Goal: Task Accomplishment & Management: Use online tool/utility

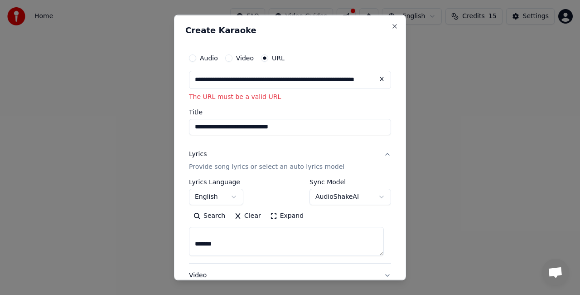
click at [194, 58] on button "Audio" at bounding box center [192, 57] width 7 height 7
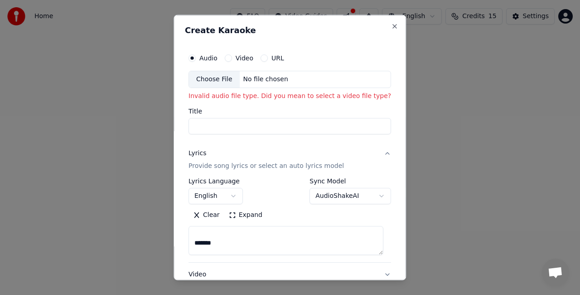
click at [206, 77] on div "Choose File" at bounding box center [214, 79] width 51 height 16
type input "**********"
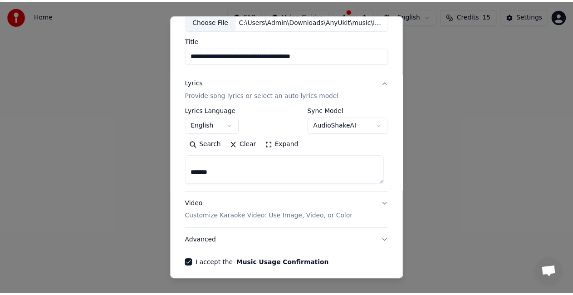
scroll to position [92, 0]
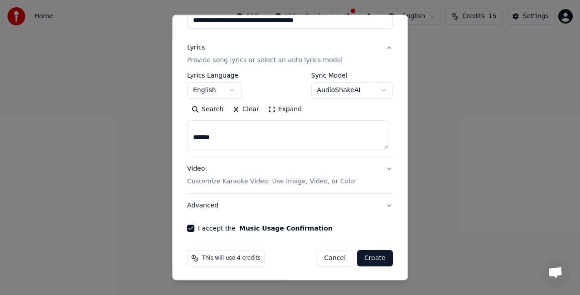
click at [375, 258] on button "Create" at bounding box center [375, 258] width 36 height 16
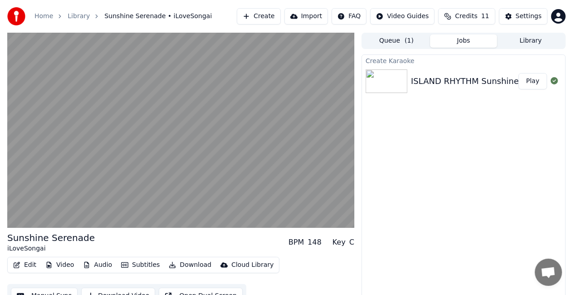
click at [62, 267] on button "Video" at bounding box center [60, 264] width 36 height 13
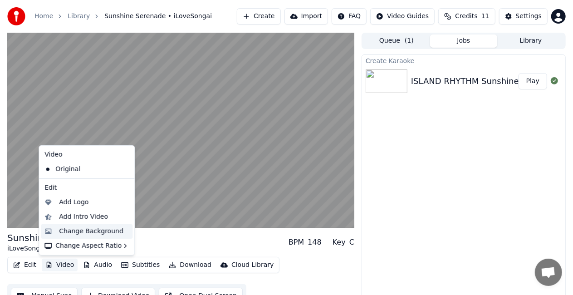
click at [83, 229] on div "Change Background" at bounding box center [91, 231] width 64 height 9
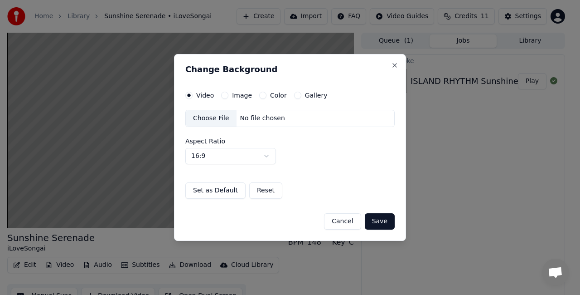
click at [237, 97] on label "Image" at bounding box center [242, 95] width 20 height 6
click at [229, 97] on button "Image" at bounding box center [224, 95] width 7 height 7
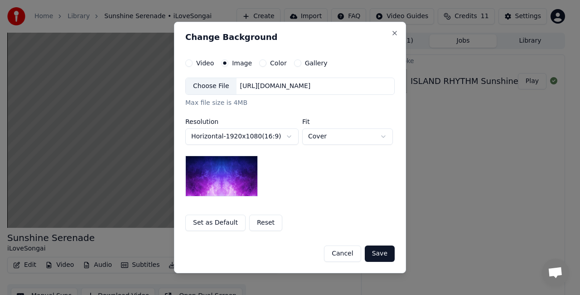
click at [348, 250] on button "Cancel" at bounding box center [342, 253] width 37 height 16
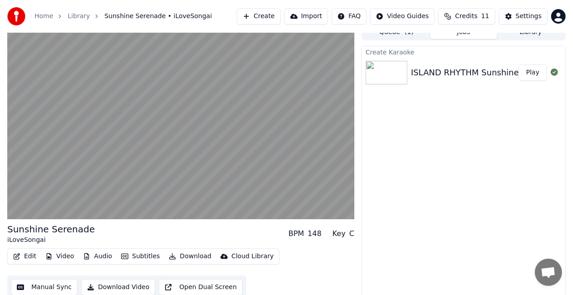
scroll to position [13, 0]
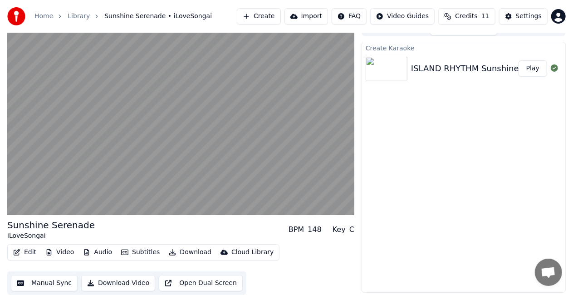
click at [336, 268] on div "Edit Video Audio Subtitles Download Cloud Library Manual Sync Download Video Op…" at bounding box center [180, 269] width 347 height 51
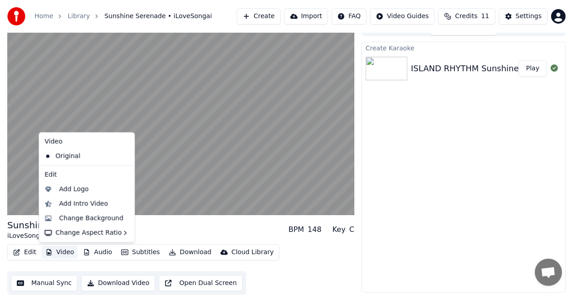
click at [54, 252] on button "Video" at bounding box center [60, 252] width 36 height 13
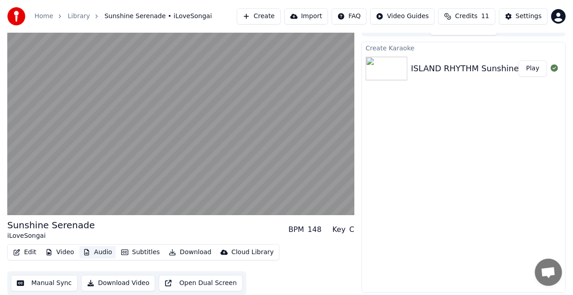
click at [89, 252] on button "Audio" at bounding box center [97, 252] width 36 height 13
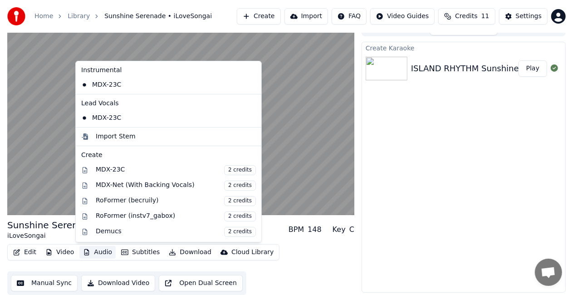
click at [92, 254] on button "Audio" at bounding box center [97, 252] width 36 height 13
click at [103, 117] on div "MDX-23C" at bounding box center [162, 118] width 168 height 15
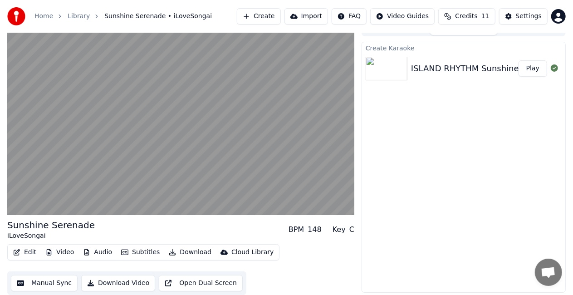
click at [306, 263] on div "Edit Video Audio Subtitles Download Cloud Library Manual Sync Download Video Op…" at bounding box center [180, 269] width 347 height 51
click at [92, 249] on button "Audio" at bounding box center [97, 252] width 36 height 13
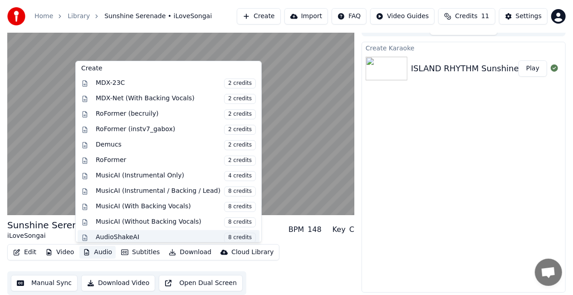
scroll to position [88, 0]
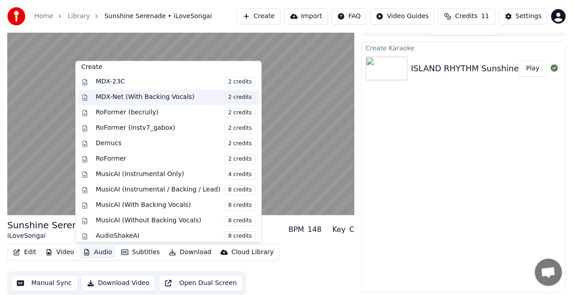
click at [143, 94] on div "MDX-Net (With Backing Vocals) 2 credits" at bounding box center [176, 97] width 160 height 10
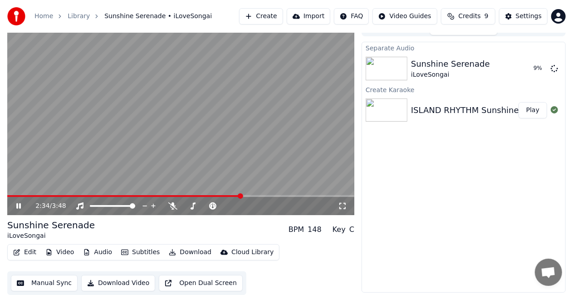
click at [102, 253] on button "Audio" at bounding box center [97, 252] width 36 height 13
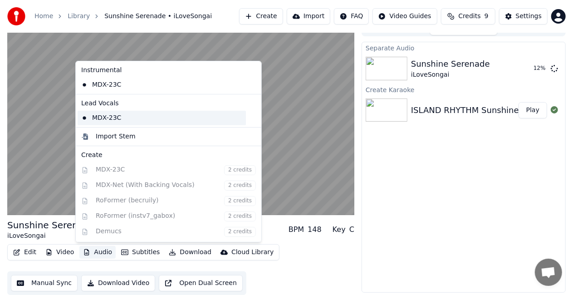
click at [108, 118] on div "MDX-23C" at bounding box center [162, 118] width 168 height 15
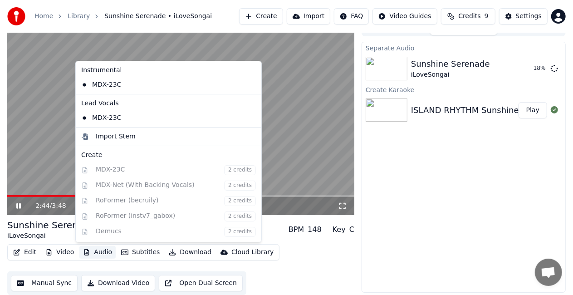
click at [96, 249] on button "Audio" at bounding box center [97, 252] width 36 height 13
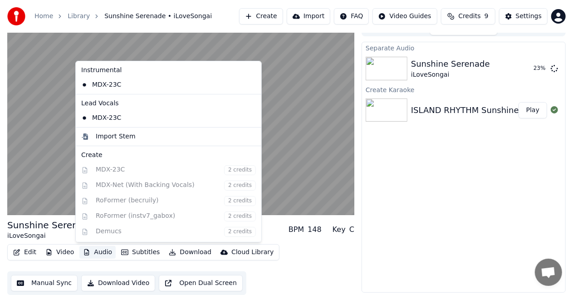
click at [107, 171] on div "Instrumental MDX-23C Lead Vocals MDX-23C Import Stem Create MDX-23C 2 credits M…" at bounding box center [168, 151] width 186 height 181
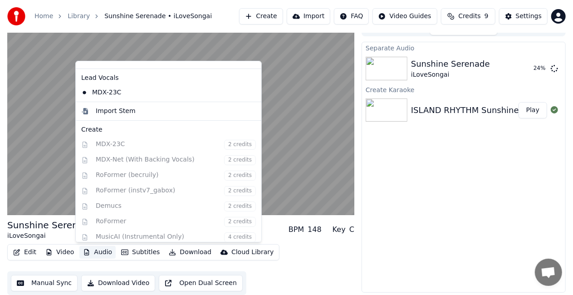
scroll to position [0, 0]
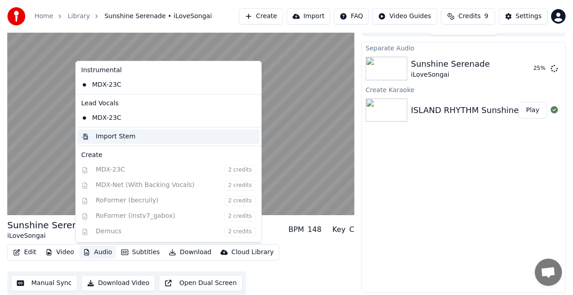
click at [111, 136] on div "Import Stem" at bounding box center [116, 136] width 40 height 9
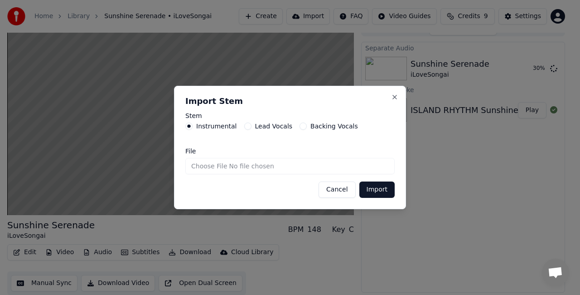
click at [195, 166] on input "File" at bounding box center [289, 166] width 209 height 16
click at [257, 125] on label "Lead Vocals" at bounding box center [274, 126] width 38 height 6
click at [252, 125] on button "Lead Vocals" at bounding box center [247, 125] width 7 height 7
click at [203, 164] on input "File" at bounding box center [289, 166] width 209 height 16
type input "**********"
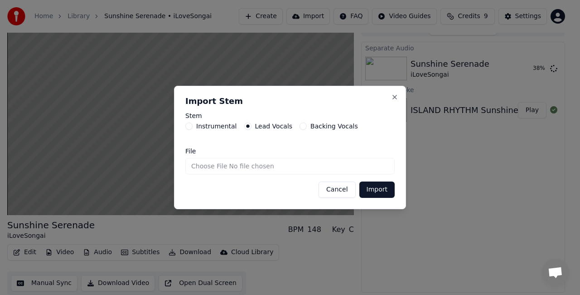
click at [373, 188] on button "Import" at bounding box center [377, 189] width 35 height 16
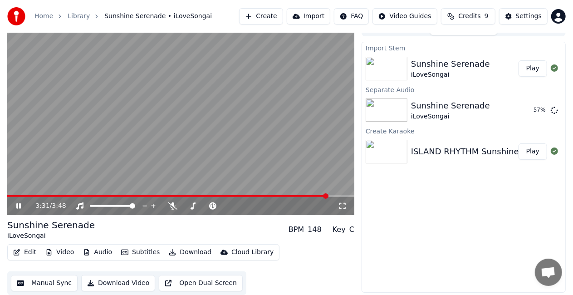
click at [536, 73] on button "Play" at bounding box center [532, 68] width 29 height 16
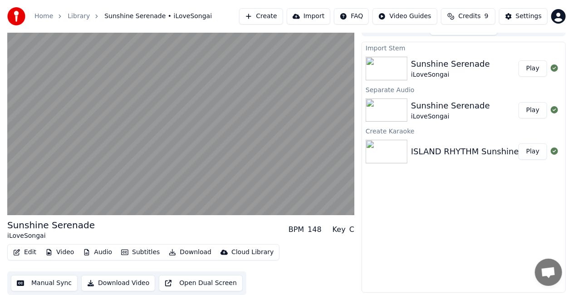
click at [530, 109] on button "Play" at bounding box center [532, 110] width 29 height 16
click at [532, 151] on button "Play" at bounding box center [532, 151] width 29 height 16
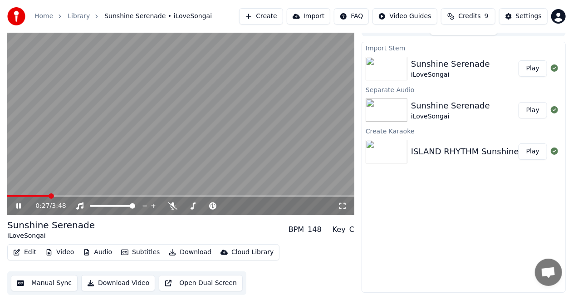
scroll to position [13, 0]
click at [92, 252] on button "Audio" at bounding box center [97, 252] width 36 height 13
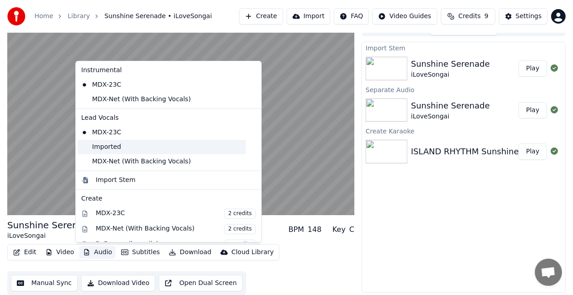
click at [114, 146] on div "Imported" at bounding box center [162, 147] width 168 height 15
click at [96, 250] on button "Audio" at bounding box center [97, 252] width 36 height 13
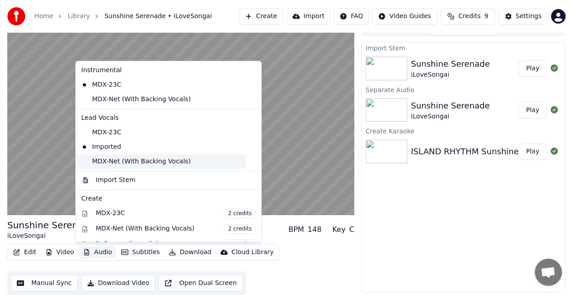
click at [118, 161] on div "MDX-Net (With Backing Vocals)" at bounding box center [162, 161] width 168 height 15
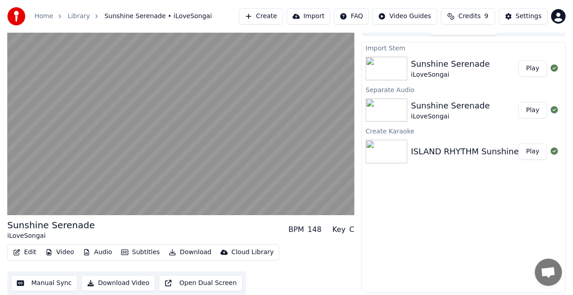
click at [30, 253] on button "Edit" at bounding box center [25, 252] width 30 height 13
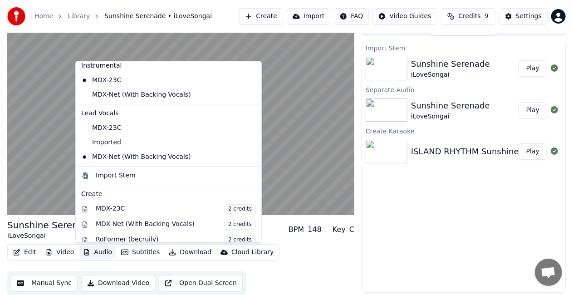
scroll to position [0, 0]
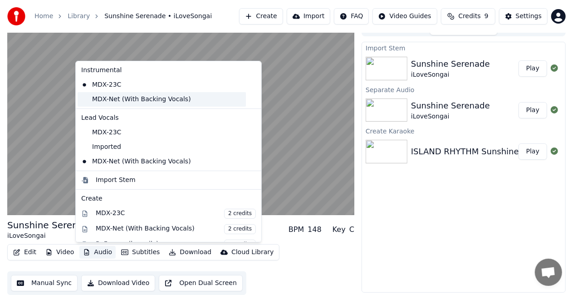
click at [146, 97] on div "MDX-Net (With Backing Vocals)" at bounding box center [162, 99] width 168 height 15
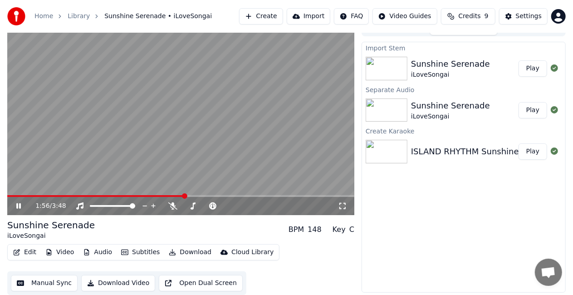
click at [475, 210] on div "Import Stem Sunshine Serenade iLoveSongai Play Separate Audio Sunshine Serenade…" at bounding box center [463, 167] width 204 height 251
click at [104, 250] on button "Audio" at bounding box center [97, 252] width 36 height 13
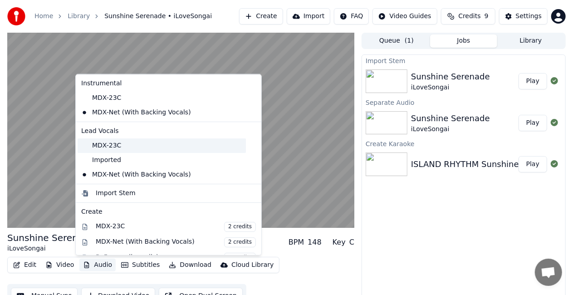
click at [112, 144] on div "MDX-23C" at bounding box center [162, 145] width 168 height 15
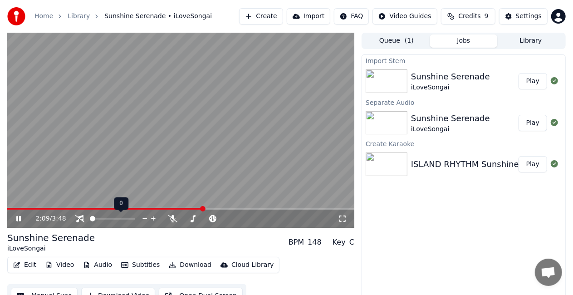
click at [90, 216] on span at bounding box center [92, 218] width 5 height 5
drag, startPoint x: 136, startPoint y: 223, endPoint x: 125, endPoint y: 221, distance: 11.5
click at [150, 223] on div "2:12 / 3:48" at bounding box center [180, 218] width 347 height 18
drag, startPoint x: 131, startPoint y: 219, endPoint x: 139, endPoint y: 218, distance: 8.2
click at [139, 218] on div at bounding box center [120, 218] width 73 height 9
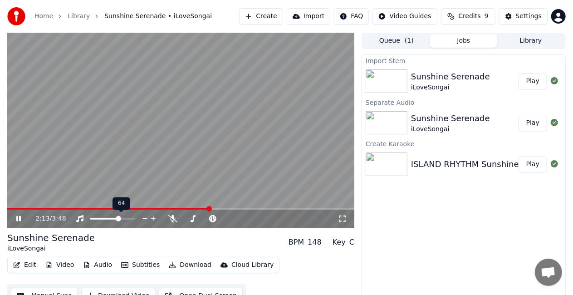
click at [119, 219] on span at bounding box center [112, 219] width 45 height 2
click at [135, 218] on span at bounding box center [112, 219] width 45 height 2
drag, startPoint x: 10, startPoint y: 208, endPoint x: 0, endPoint y: 195, distance: 16.1
click at [0, 195] on div "2:14 / 3:48 Sunshine Serenade iLoveSongai BPM 148 Key C Edit Video Audio Subtit…" at bounding box center [286, 170] width 573 height 275
click at [13, 209] on span at bounding box center [10, 209] width 6 height 2
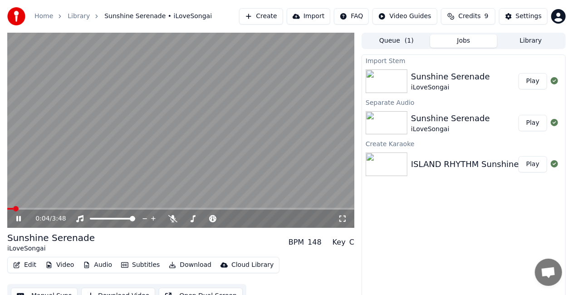
click at [7, 208] on span at bounding box center [10, 209] width 6 height 2
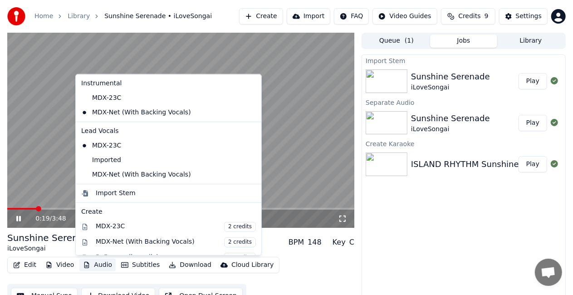
click at [102, 266] on button "Audio" at bounding box center [97, 264] width 36 height 13
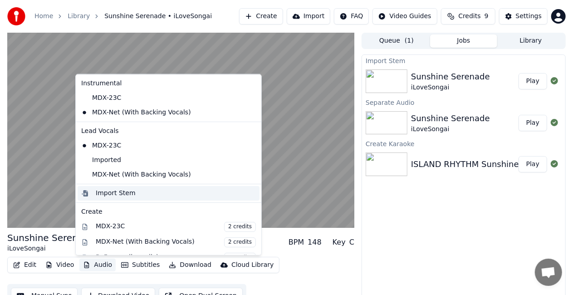
click at [129, 192] on div "Import Stem" at bounding box center [116, 193] width 40 height 9
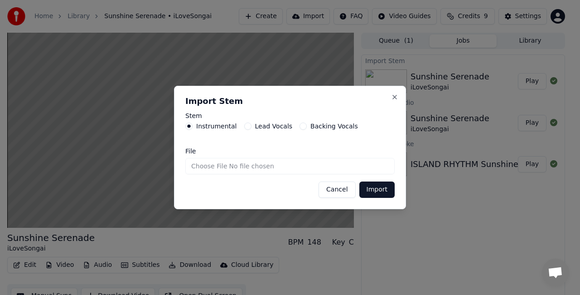
click at [311, 129] on label "Backing Vocals" at bounding box center [335, 126] width 48 height 6
click at [304, 130] on button "Backing Vocals" at bounding box center [303, 125] width 7 height 7
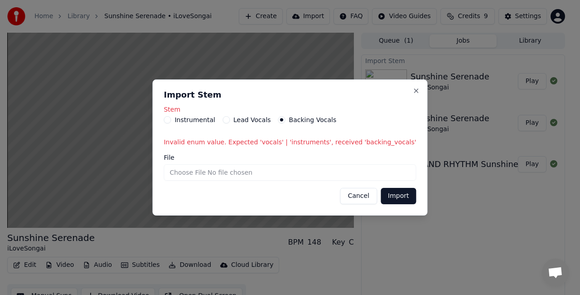
click at [193, 171] on input "File" at bounding box center [290, 172] width 253 height 16
type input "**********"
click at [266, 118] on label "Lead Vocals" at bounding box center [253, 120] width 38 height 6
click at [230, 118] on button "Lead Vocals" at bounding box center [226, 119] width 7 height 7
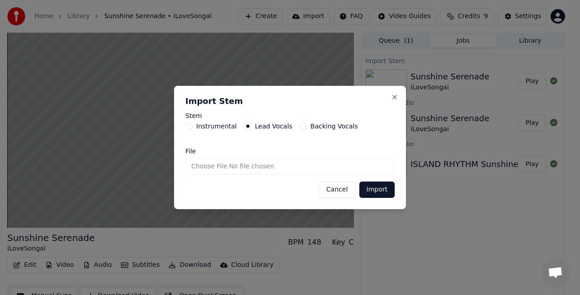
click at [316, 117] on label "Stem" at bounding box center [289, 115] width 209 height 6
click at [311, 123] on label "Backing Vocals" at bounding box center [335, 126] width 48 height 6
click at [307, 123] on button "Backing Vocals" at bounding box center [303, 125] width 7 height 7
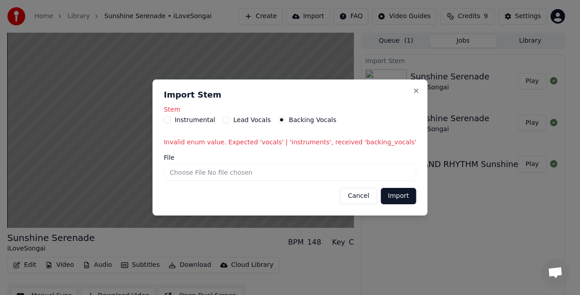
click at [310, 126] on div "Stem Instrumental Lead Vocals Backing Vocals Invalid enum value. Expected 'voca…" at bounding box center [290, 126] width 253 height 41
click at [271, 122] on label "Lead Vocals" at bounding box center [253, 120] width 38 height 6
click at [230, 122] on button "Lead Vocals" at bounding box center [226, 119] width 7 height 7
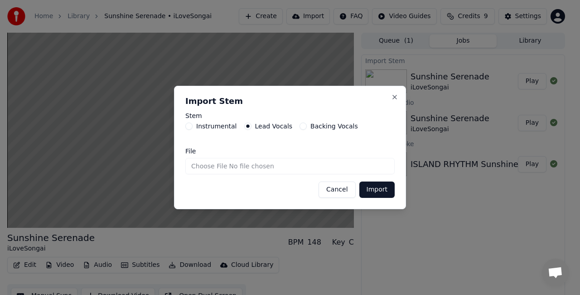
click at [374, 188] on button "Import" at bounding box center [377, 189] width 35 height 16
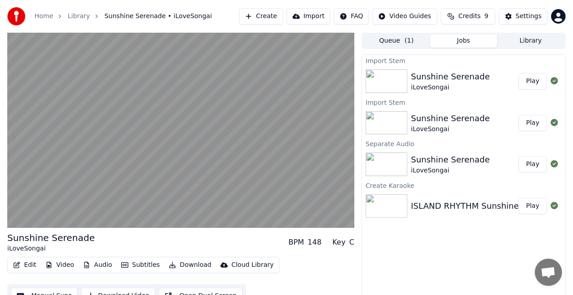
click at [266, 15] on button "Create" at bounding box center [261, 16] width 44 height 16
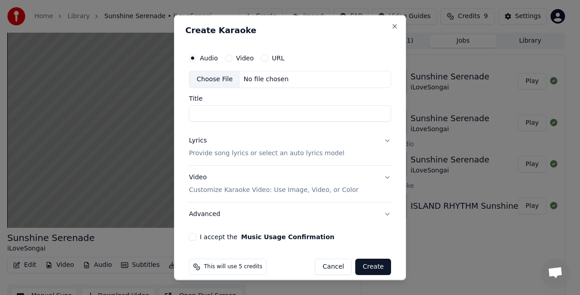
click at [218, 77] on div "Choose File" at bounding box center [215, 79] width 51 height 16
type input "**********"
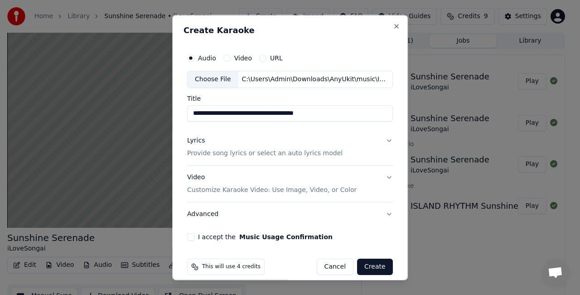
click at [219, 141] on div "Lyrics Provide song lyrics or select an auto lyrics model" at bounding box center [265, 147] width 156 height 22
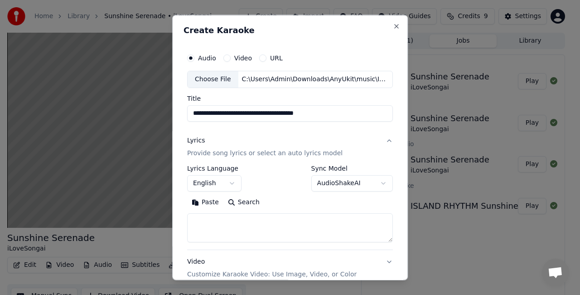
click at [219, 222] on textarea at bounding box center [290, 227] width 206 height 29
click at [210, 197] on button "Paste" at bounding box center [205, 202] width 36 height 15
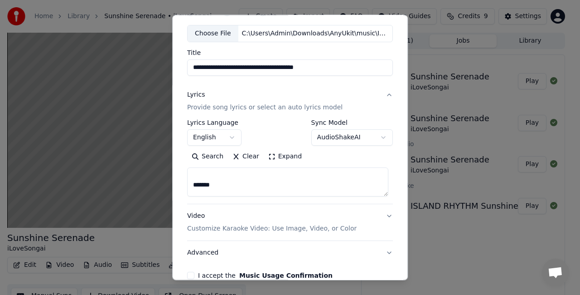
scroll to position [92, 0]
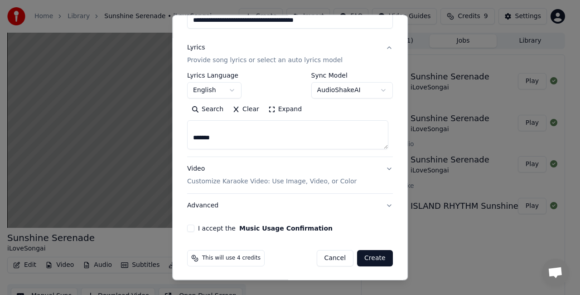
click at [192, 229] on button "I accept the Music Usage Confirmation" at bounding box center [190, 227] width 7 height 7
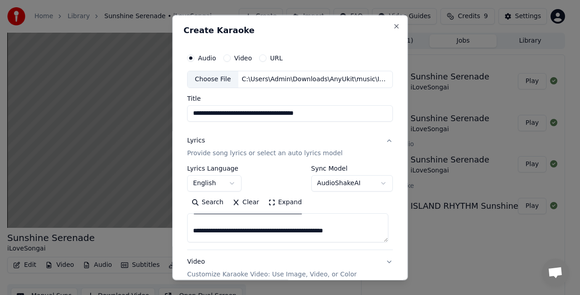
scroll to position [91, 0]
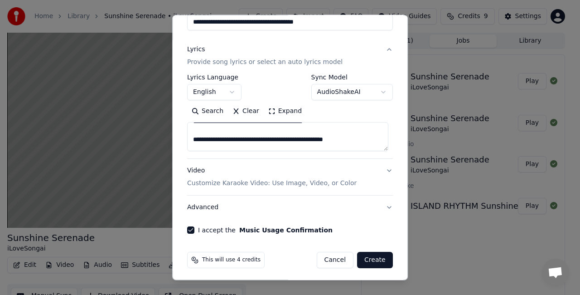
click at [376, 209] on button "Advanced" at bounding box center [290, 207] width 206 height 24
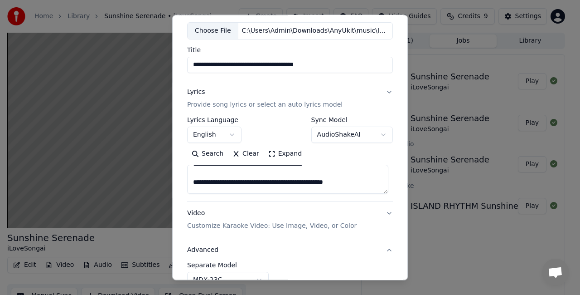
type textarea "**********"
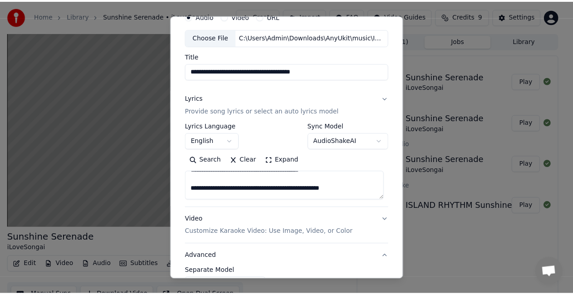
scroll to position [42, 0]
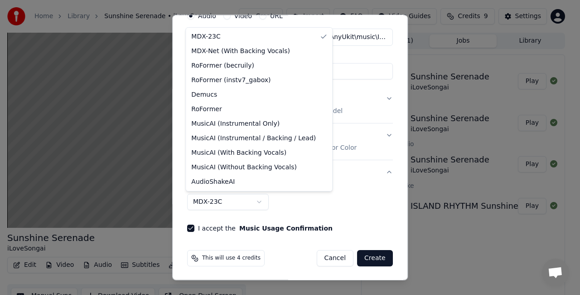
click at [259, 202] on body "**********" at bounding box center [286, 147] width 573 height 295
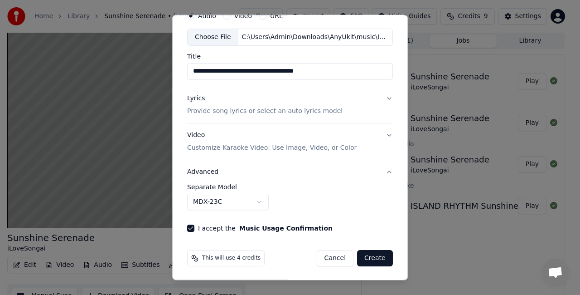
click at [291, 252] on body "**********" at bounding box center [286, 147] width 573 height 295
click at [372, 259] on button "Create" at bounding box center [375, 258] width 36 height 16
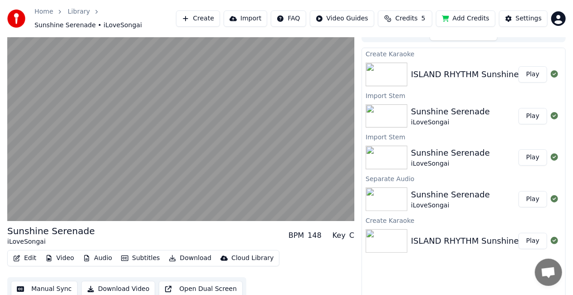
scroll to position [17, 0]
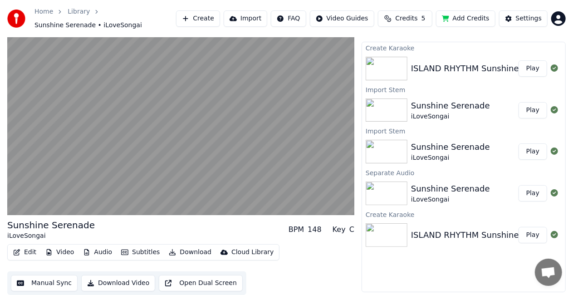
click at [97, 252] on button "Audio" at bounding box center [97, 252] width 36 height 13
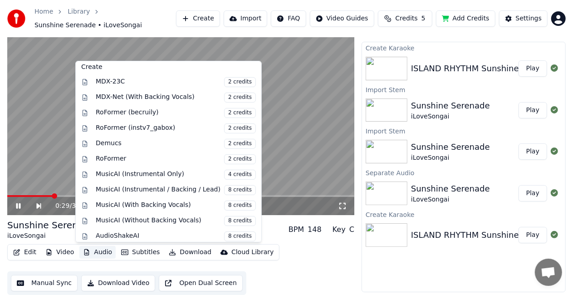
click at [151, 26] on ol "Home Library Sunshine Serenade • iLoveSongai" at bounding box center [104, 18] width 141 height 23
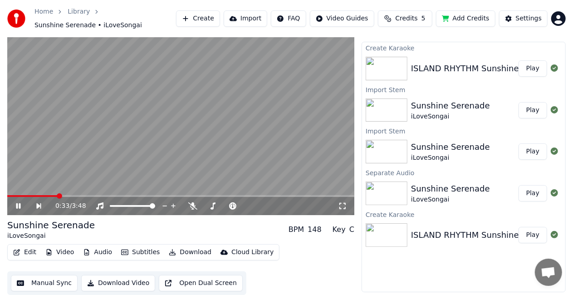
click at [530, 231] on button "Play" at bounding box center [532, 235] width 29 height 16
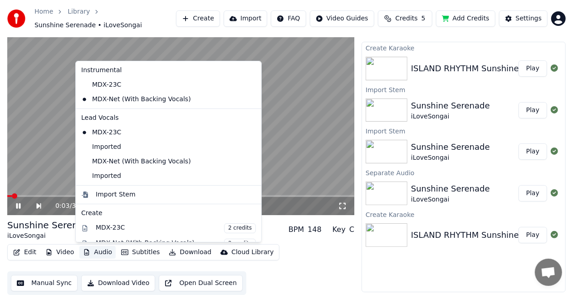
click at [98, 253] on button "Audio" at bounding box center [97, 252] width 36 height 13
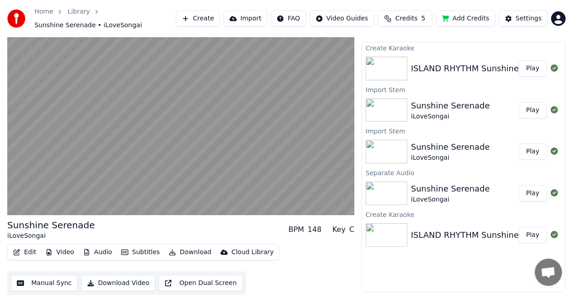
click at [533, 192] on button "Play" at bounding box center [532, 193] width 29 height 16
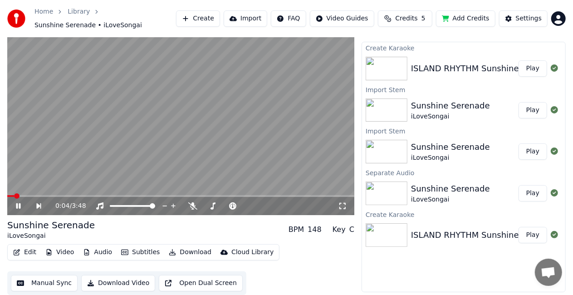
click at [94, 252] on button "Audio" at bounding box center [97, 252] width 36 height 13
click at [254, 22] on button "Import" at bounding box center [246, 18] width 44 height 16
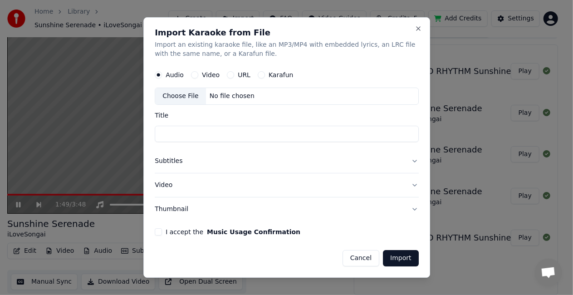
scroll to position [17, 0]
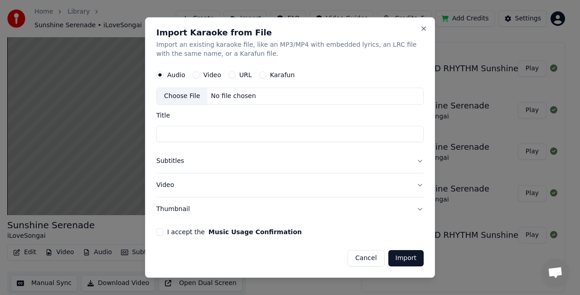
click at [188, 95] on div "Choose File" at bounding box center [182, 96] width 51 height 16
type input "**********"
click at [281, 73] on label "Karafun" at bounding box center [282, 75] width 25 height 6
click at [267, 73] on button "Karafun" at bounding box center [262, 74] width 7 height 7
click at [178, 96] on div "Choose File" at bounding box center [182, 96] width 51 height 16
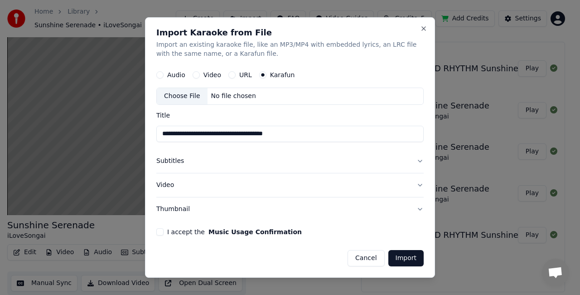
click at [189, 78] on div "Audio Video URL Karafun" at bounding box center [290, 75] width 268 height 18
drag, startPoint x: 152, startPoint y: 71, endPoint x: 171, endPoint y: 74, distance: 18.9
click at [157, 73] on div "**********" at bounding box center [290, 147] width 290 height 260
click at [172, 76] on label "Audio" at bounding box center [176, 75] width 18 height 6
click at [164, 76] on button "Audio" at bounding box center [159, 74] width 7 height 7
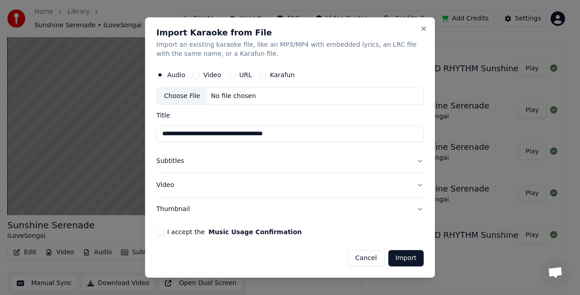
click at [179, 96] on div "Choose File" at bounding box center [182, 96] width 51 height 16
click at [406, 260] on button "Import" at bounding box center [406, 258] width 35 height 16
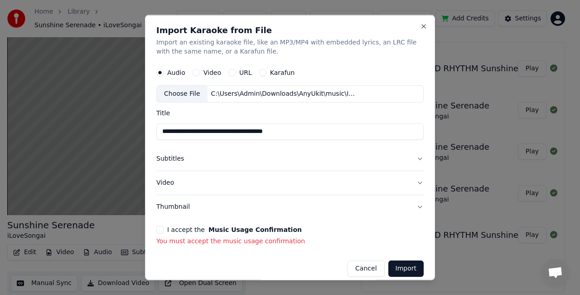
click at [162, 231] on div "I accept the Music Usage Confirmation" at bounding box center [290, 228] width 268 height 7
click at [162, 231] on button "I accept the Music Usage Confirmation" at bounding box center [159, 228] width 7 height 7
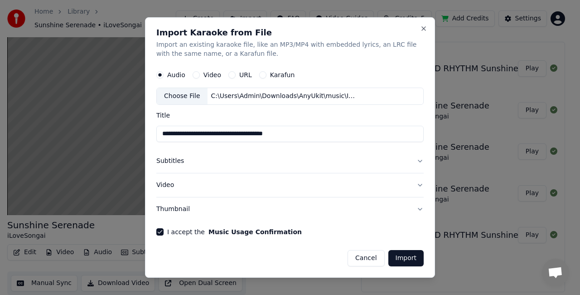
click at [407, 260] on button "Import" at bounding box center [406, 258] width 35 height 16
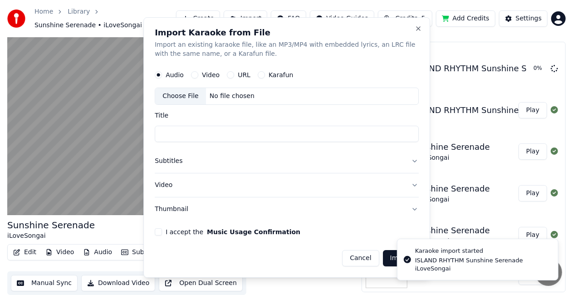
click at [419, 206] on div "Import Karaoke from File Import an existing karaoke file, like an MP3/MP4 with …" at bounding box center [286, 147] width 287 height 260
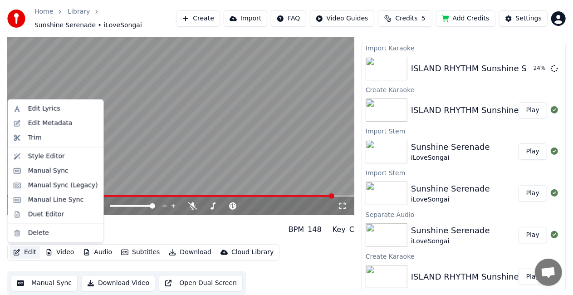
click at [20, 252] on button "Edit" at bounding box center [25, 252] width 30 height 13
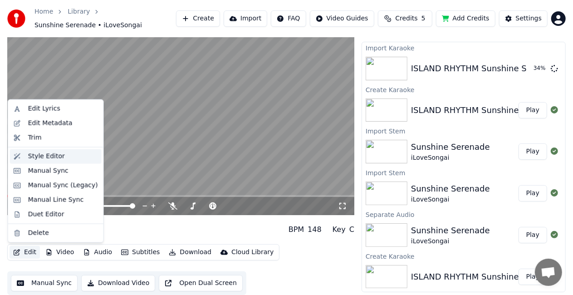
click at [60, 156] on div "Style Editor" at bounding box center [63, 156] width 70 height 9
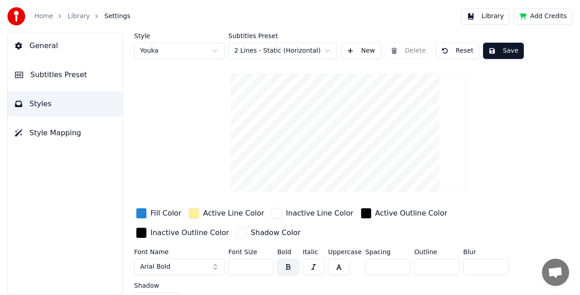
scroll to position [15, 0]
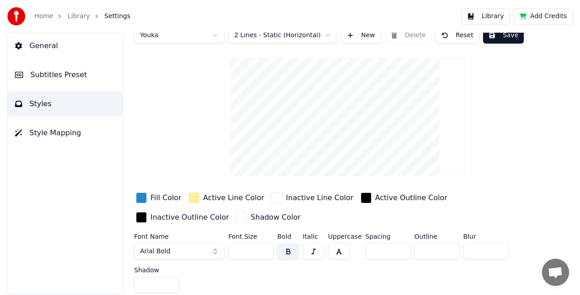
click at [30, 34] on button "General" at bounding box center [65, 45] width 115 height 25
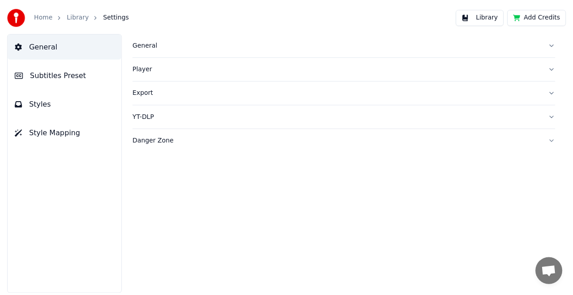
scroll to position [0, 0]
click at [140, 47] on div "General" at bounding box center [341, 44] width 414 height 9
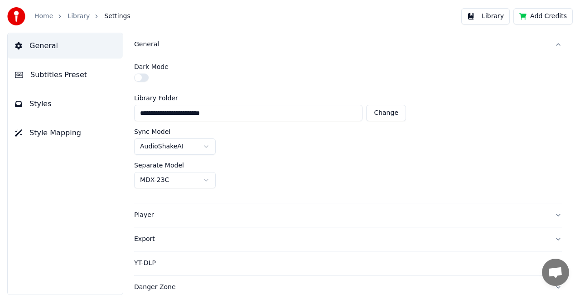
click at [33, 104] on span "Styles" at bounding box center [40, 103] width 22 height 11
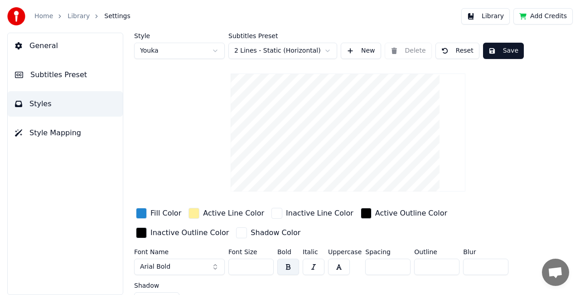
click at [82, 14] on link "Library" at bounding box center [79, 16] width 22 height 9
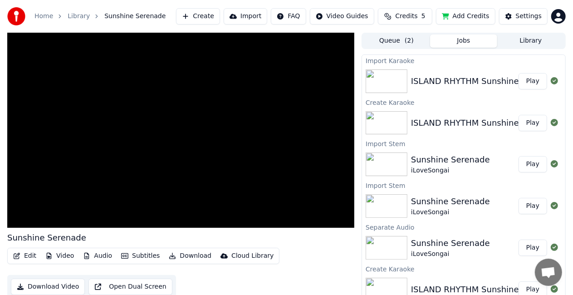
click at [537, 80] on button "Play" at bounding box center [532, 81] width 29 height 16
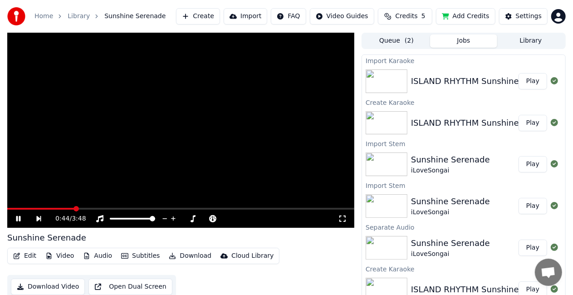
click at [198, 275] on div "Edit Video Audio Subtitles Download Cloud Library Download Video Open Dual Scre…" at bounding box center [180, 273] width 347 height 51
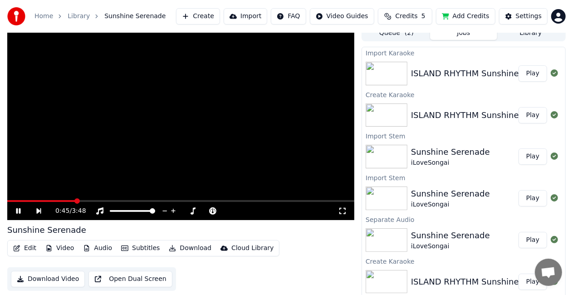
scroll to position [10, 0]
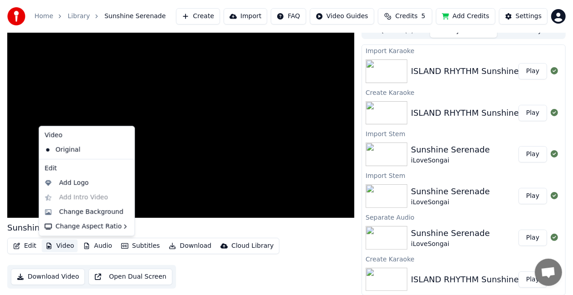
click at [56, 248] on button "Video" at bounding box center [60, 245] width 36 height 13
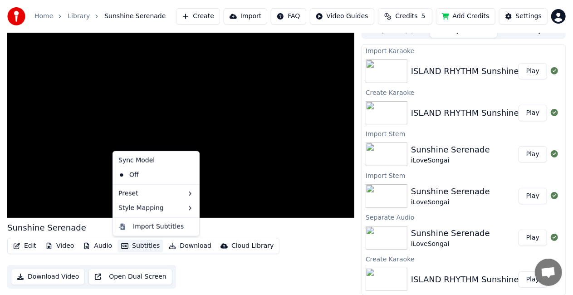
click at [218, 274] on div "Edit Video Audio Subtitles Download Cloud Library Download Video Open Dual Scre…" at bounding box center [180, 263] width 347 height 51
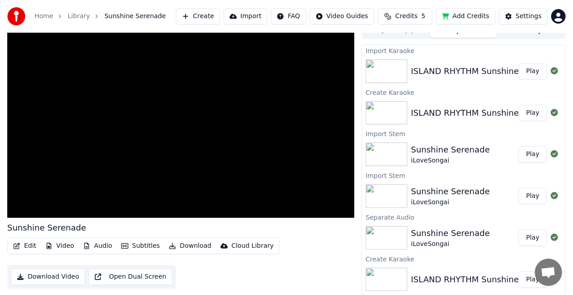
click at [65, 249] on button "Video" at bounding box center [60, 245] width 36 height 13
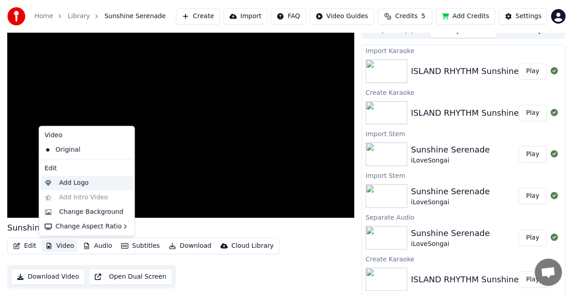
click at [71, 184] on div "Add Logo" at bounding box center [73, 182] width 29 height 9
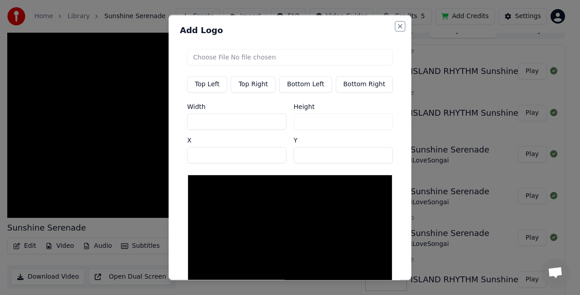
click at [397, 25] on button "Close" at bounding box center [400, 26] width 7 height 7
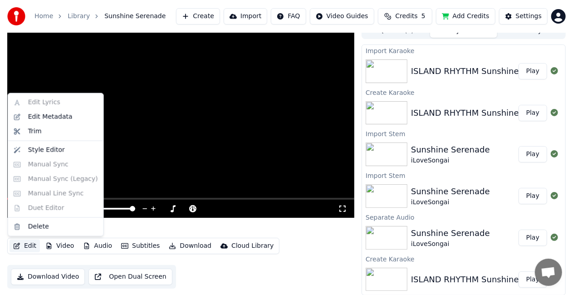
click at [21, 243] on button "Edit" at bounding box center [25, 245] width 30 height 13
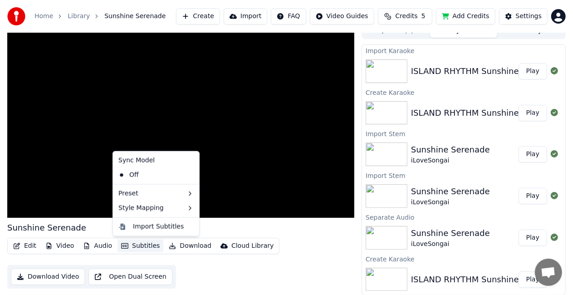
click at [136, 248] on button "Subtitles" at bounding box center [140, 245] width 46 height 13
click at [156, 175] on div "Off" at bounding box center [156, 175] width 83 height 15
click at [142, 244] on button "Subtitles" at bounding box center [140, 245] width 46 height 13
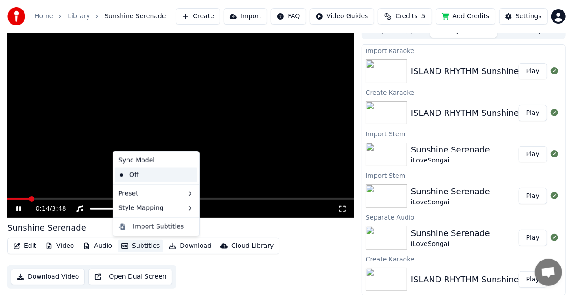
click at [124, 173] on div "Off" at bounding box center [156, 175] width 83 height 15
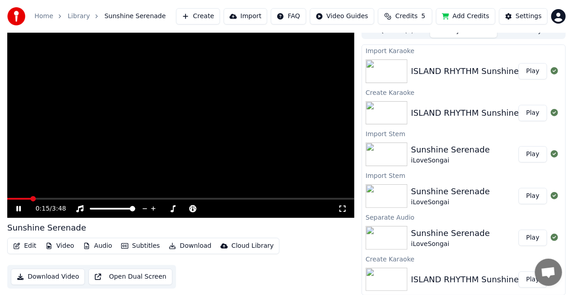
click at [133, 246] on button "Subtitles" at bounding box center [140, 245] width 46 height 13
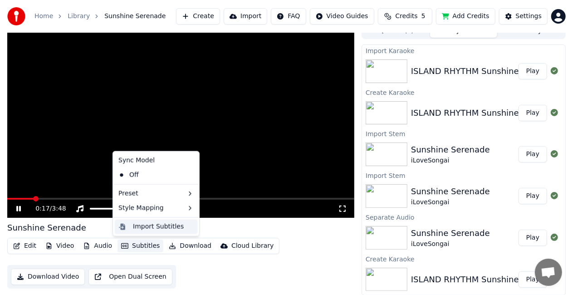
click at [155, 229] on div "Import Subtitles" at bounding box center [158, 226] width 51 height 9
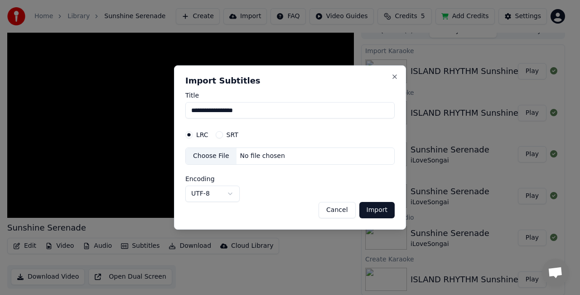
click at [214, 156] on div "Choose File" at bounding box center [211, 156] width 51 height 16
click at [221, 136] on div "SRT" at bounding box center [227, 134] width 23 height 7
click at [218, 138] on div "SRT" at bounding box center [227, 134] width 23 height 7
click at [218, 134] on button "SRT" at bounding box center [219, 134] width 7 height 7
click at [209, 158] on div "Choose File" at bounding box center [211, 156] width 51 height 16
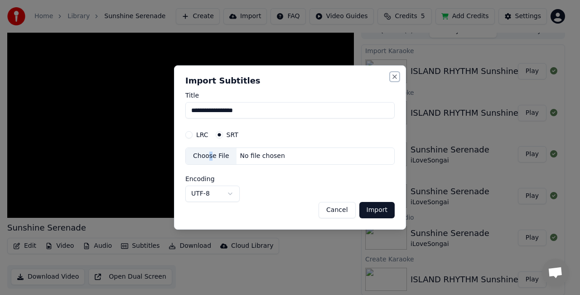
click at [394, 76] on button "Close" at bounding box center [394, 76] width 7 height 7
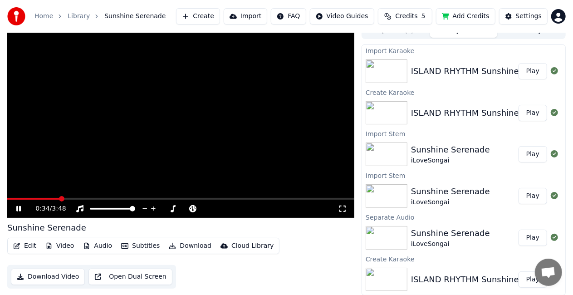
click at [211, 274] on div "Edit Video Audio Subtitles Download Cloud Library Download Video Open Dual Scre…" at bounding box center [180, 263] width 347 height 51
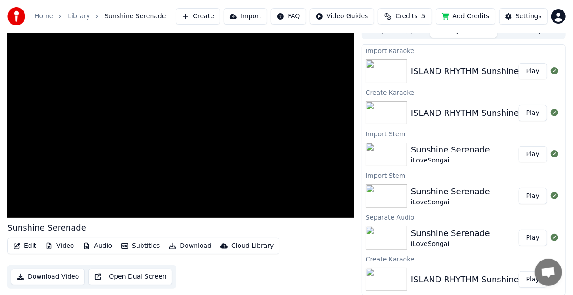
click at [24, 246] on button "Edit" at bounding box center [25, 245] width 30 height 13
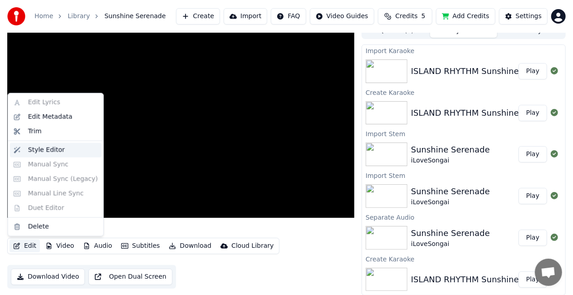
click at [46, 146] on div "Style Editor" at bounding box center [46, 150] width 37 height 9
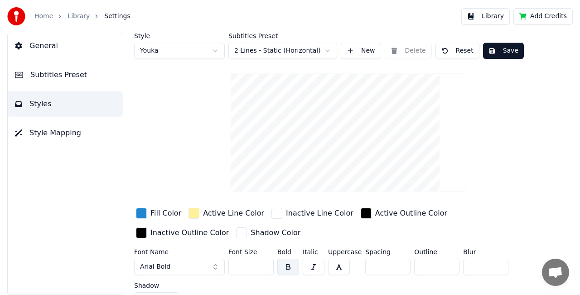
click at [496, 51] on button "Save" at bounding box center [503, 51] width 41 height 16
click at [492, 52] on button "Done" at bounding box center [504, 51] width 42 height 16
click at [498, 49] on button "Save" at bounding box center [503, 51] width 41 height 16
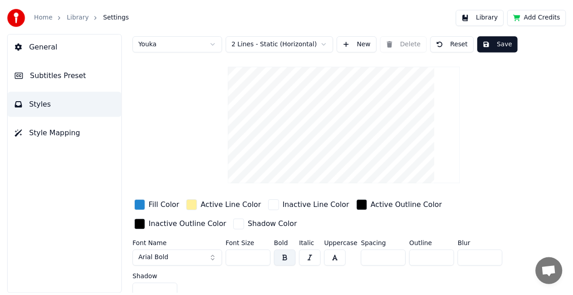
scroll to position [15, 0]
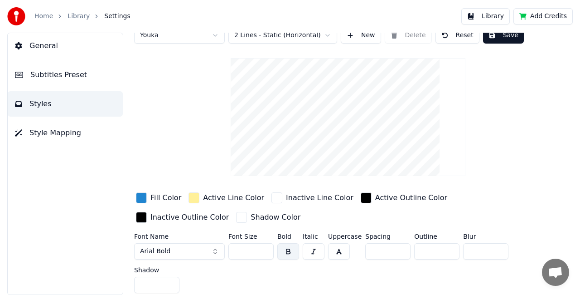
click at [491, 16] on button "Library" at bounding box center [486, 16] width 49 height 16
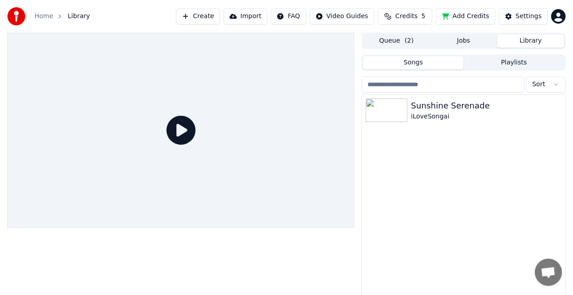
click at [180, 136] on icon at bounding box center [180, 130] width 29 height 29
click at [394, 40] on button "Queue ( 2 )" at bounding box center [396, 40] width 67 height 13
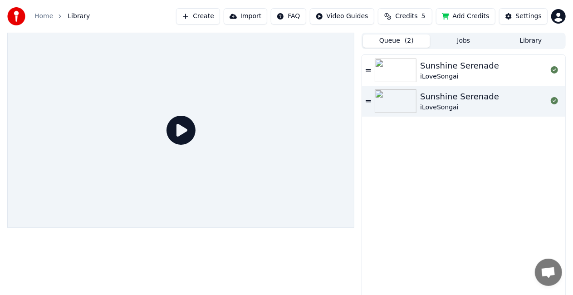
click at [460, 39] on button "Jobs" at bounding box center [463, 40] width 67 height 13
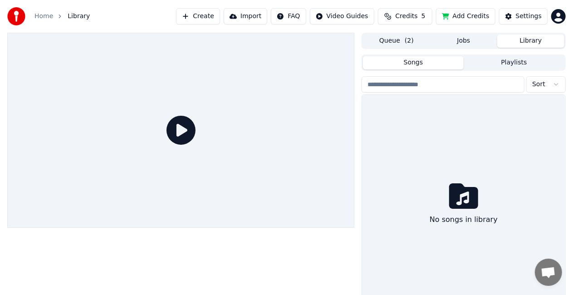
click at [537, 38] on button "Library" at bounding box center [530, 40] width 67 height 13
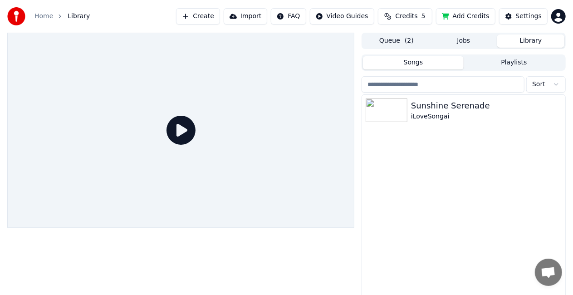
click at [184, 126] on icon at bounding box center [180, 130] width 29 height 29
click at [408, 107] on div at bounding box center [387, 110] width 45 height 24
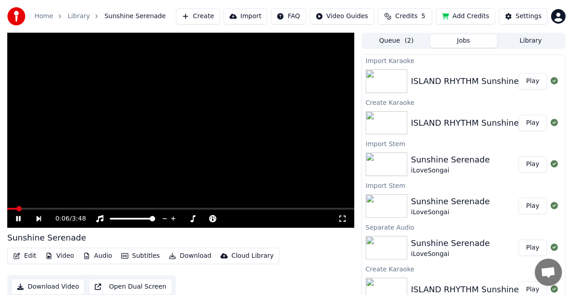
click at [471, 42] on button "Jobs" at bounding box center [463, 40] width 67 height 13
click at [464, 83] on div "ISLAND RHYTHM Sunshine Serenade iLoveSongai" at bounding box center [511, 81] width 201 height 13
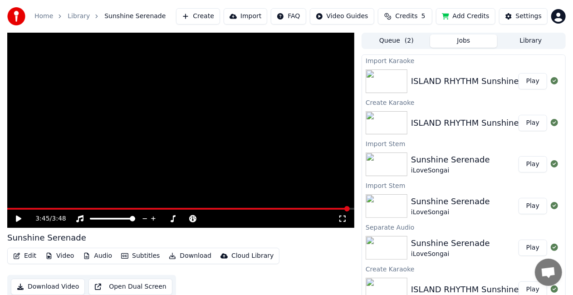
click at [19, 220] on icon at bounding box center [18, 218] width 5 height 6
click at [27, 258] on button "Edit" at bounding box center [25, 255] width 30 height 13
click at [33, 261] on button "Edit" at bounding box center [25, 255] width 30 height 13
click at [29, 259] on button "Edit" at bounding box center [25, 255] width 30 height 13
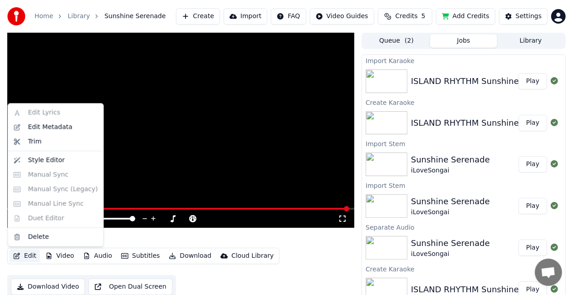
click at [297, 269] on div "Edit Video Audio Subtitles Download Cloud Library Download Video Open Dual Scre…" at bounding box center [180, 273] width 347 height 51
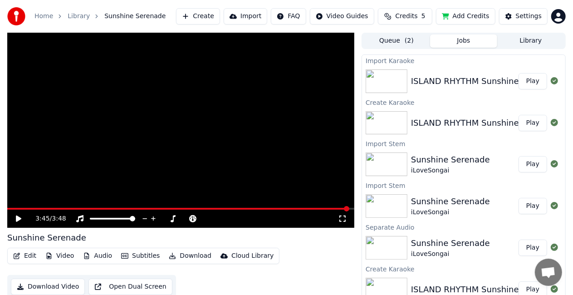
drag, startPoint x: 13, startPoint y: 219, endPoint x: 21, endPoint y: 219, distance: 8.6
click at [14, 219] on div "3:45 / 3:48" at bounding box center [181, 218] width 340 height 9
click at [21, 219] on icon at bounding box center [25, 218] width 21 height 7
drag, startPoint x: 116, startPoint y: 219, endPoint x: 76, endPoint y: 222, distance: 39.5
click at [76, 222] on div at bounding box center [116, 218] width 82 height 9
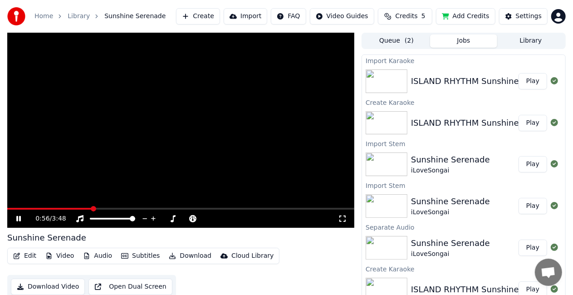
click at [7, 208] on span at bounding box center [49, 209] width 85 height 2
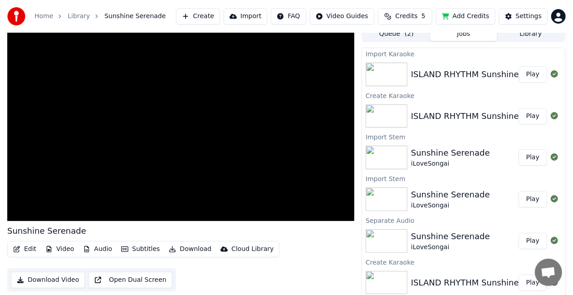
scroll to position [10, 0]
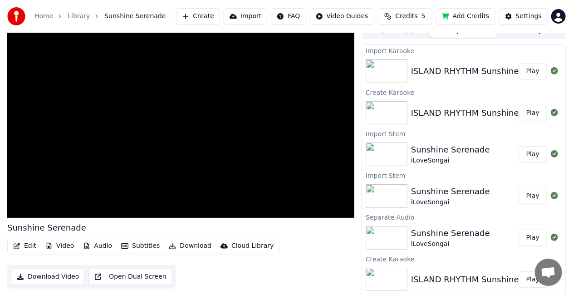
click at [19, 246] on icon "button" at bounding box center [16, 246] width 7 height 6
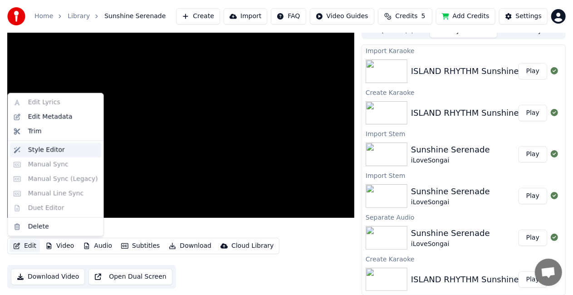
click at [34, 150] on div "Style Editor" at bounding box center [46, 150] width 37 height 9
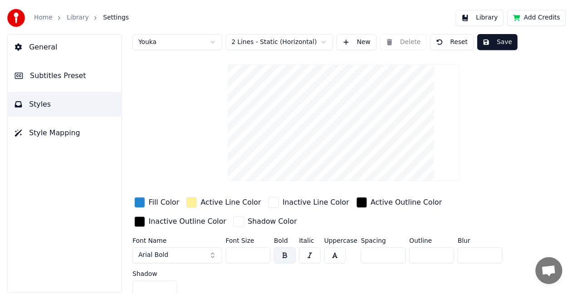
scroll to position [15, 0]
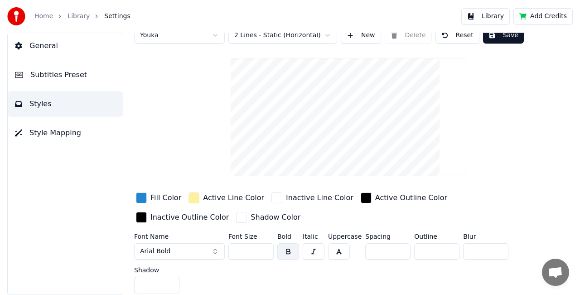
click at [45, 16] on link "Home" at bounding box center [43, 16] width 19 height 9
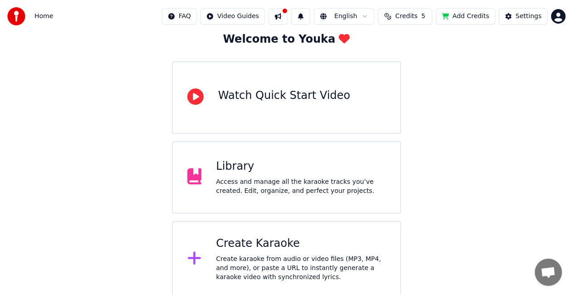
scroll to position [57, 0]
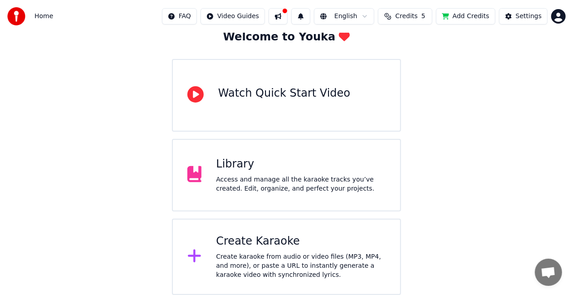
click at [235, 183] on div "Access and manage all the karaoke tracks you’ve created. Edit, organize, and pe…" at bounding box center [301, 184] width 170 height 18
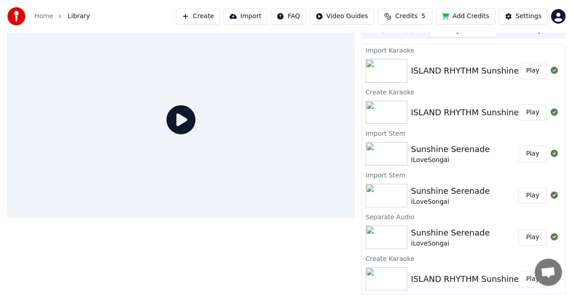
scroll to position [10, 0]
click at [535, 72] on button "Play" at bounding box center [532, 71] width 29 height 16
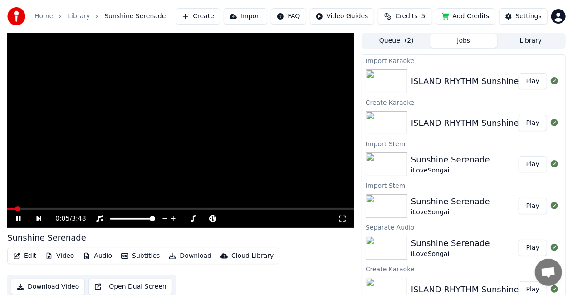
click at [160, 119] on video at bounding box center [180, 130] width 347 height 195
click at [188, 102] on video at bounding box center [180, 130] width 347 height 195
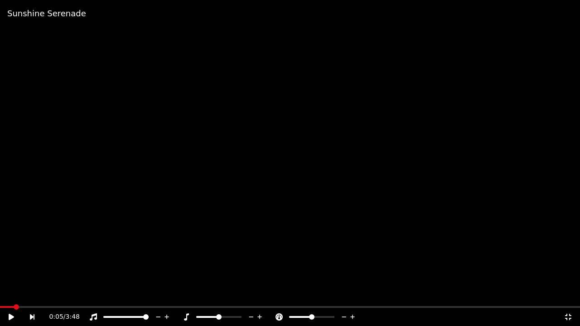
click at [251, 140] on video at bounding box center [290, 163] width 580 height 326
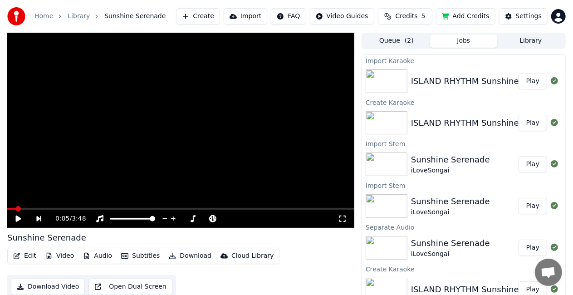
click at [22, 220] on icon at bounding box center [25, 218] width 20 height 7
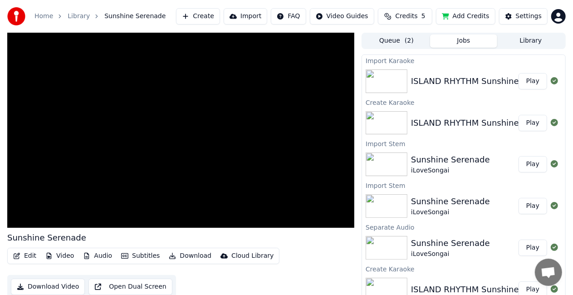
click at [402, 44] on button "Queue ( 2 )" at bounding box center [396, 40] width 67 height 13
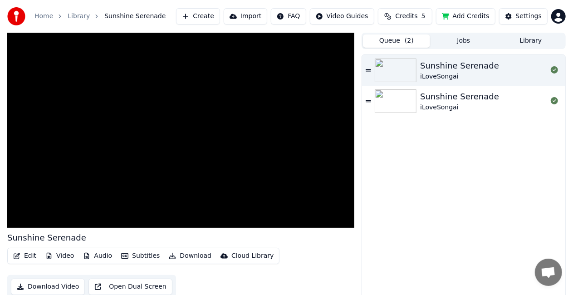
click at [446, 66] on div "Sunshine Serenade" at bounding box center [459, 65] width 79 height 13
click at [93, 257] on button "Audio" at bounding box center [97, 255] width 36 height 13
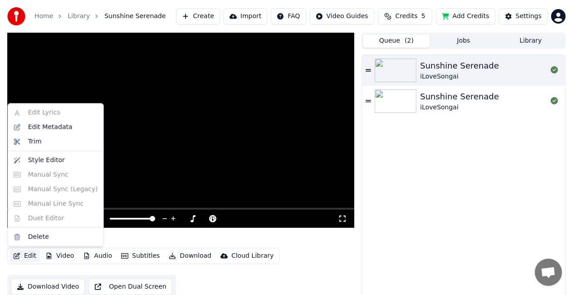
click at [271, 142] on video at bounding box center [180, 130] width 347 height 195
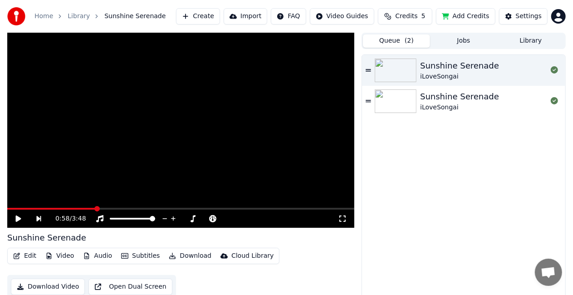
click at [239, 137] on video at bounding box center [180, 130] width 347 height 195
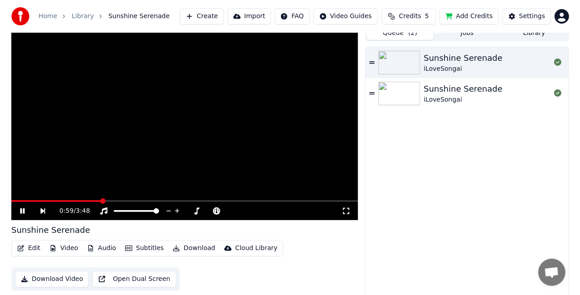
scroll to position [10, 0]
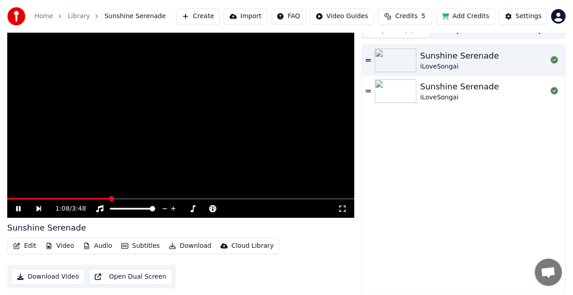
click at [258, 17] on button "Import" at bounding box center [246, 16] width 44 height 16
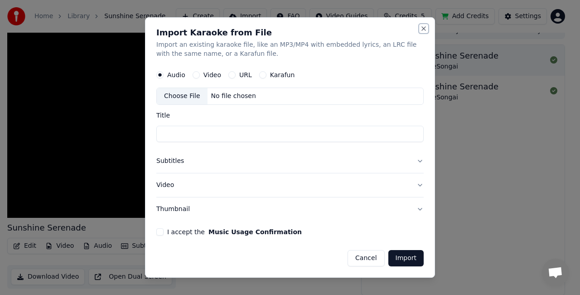
click at [423, 28] on button "Close" at bounding box center [423, 28] width 7 height 7
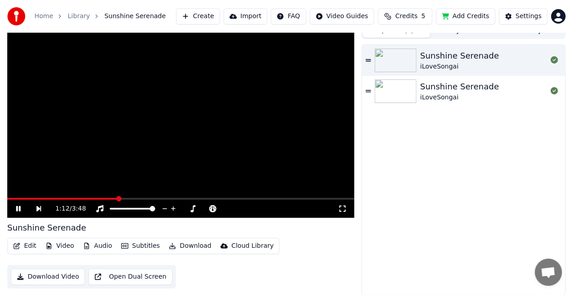
click at [25, 245] on button "Edit" at bounding box center [25, 245] width 30 height 13
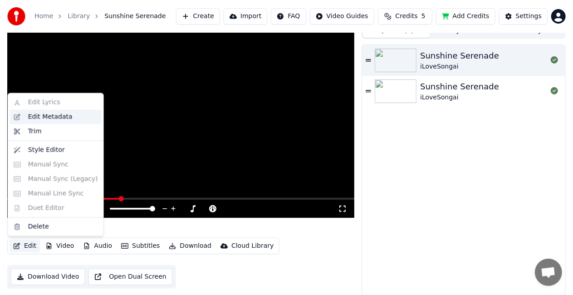
click at [50, 118] on div "Edit Metadata" at bounding box center [50, 116] width 44 height 9
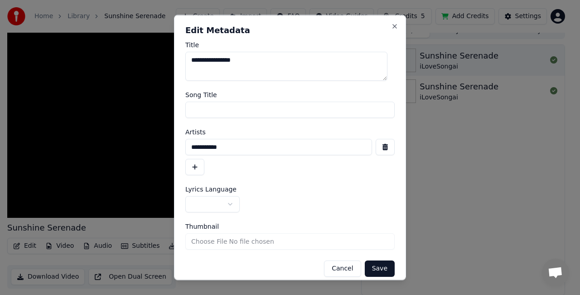
click at [198, 241] on input "Thumbnail" at bounding box center [289, 241] width 209 height 16
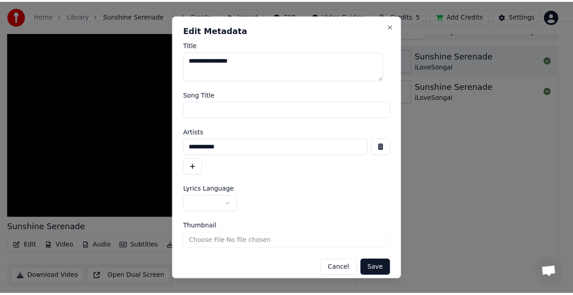
scroll to position [7, 0]
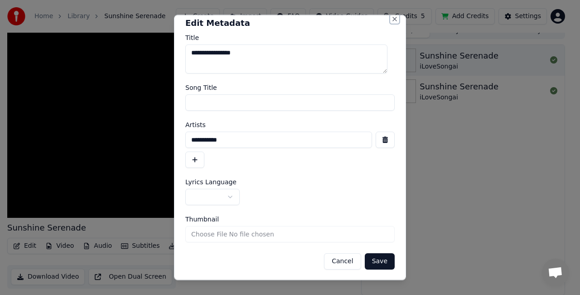
click at [391, 19] on button "Close" at bounding box center [394, 18] width 7 height 7
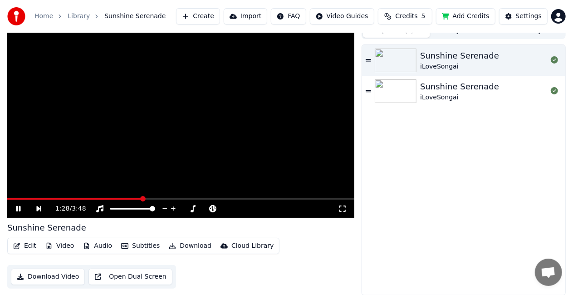
click at [19, 250] on button "Edit" at bounding box center [25, 245] width 30 height 13
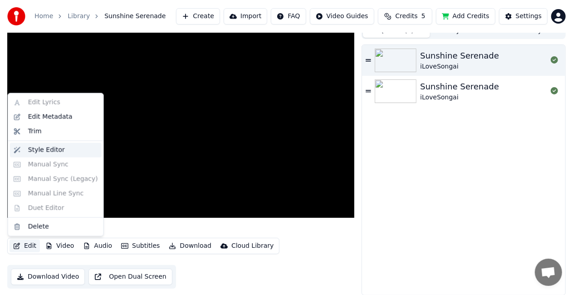
click at [60, 150] on div "Style Editor" at bounding box center [63, 150] width 70 height 9
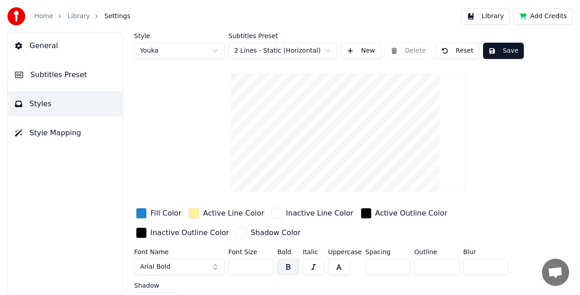
click at [53, 132] on span "Style Mapping" at bounding box center [55, 132] width 52 height 11
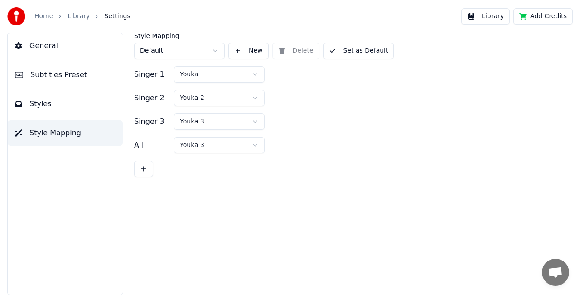
click at [49, 79] on span "Subtitles Preset" at bounding box center [58, 74] width 57 height 11
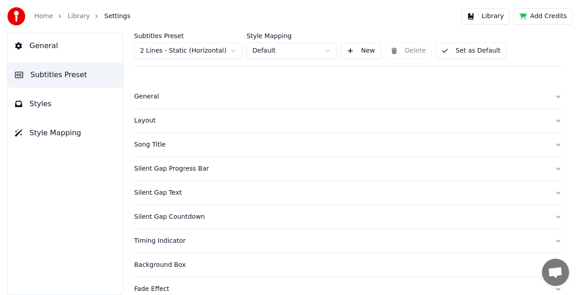
click at [54, 41] on span "General" at bounding box center [43, 45] width 29 height 11
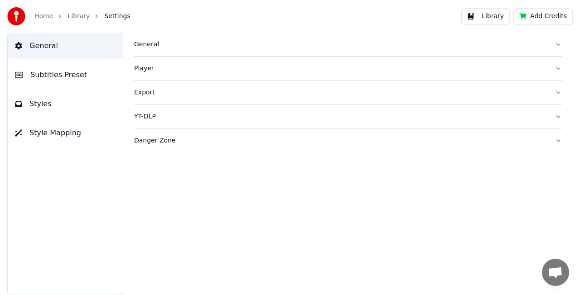
click at [496, 18] on button "Library" at bounding box center [486, 16] width 49 height 16
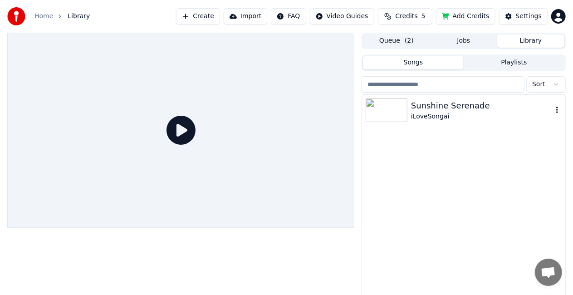
click at [392, 107] on img at bounding box center [386, 110] width 42 height 24
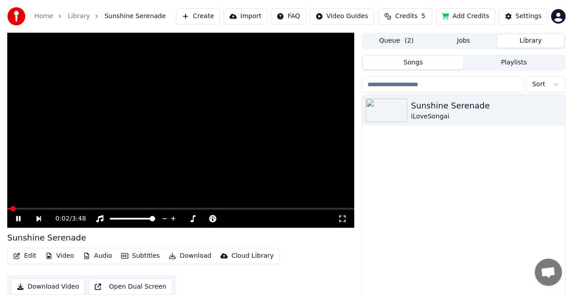
click at [56, 287] on button "Download Video" at bounding box center [48, 286] width 74 height 16
